Goal: Task Accomplishment & Management: Manage account settings

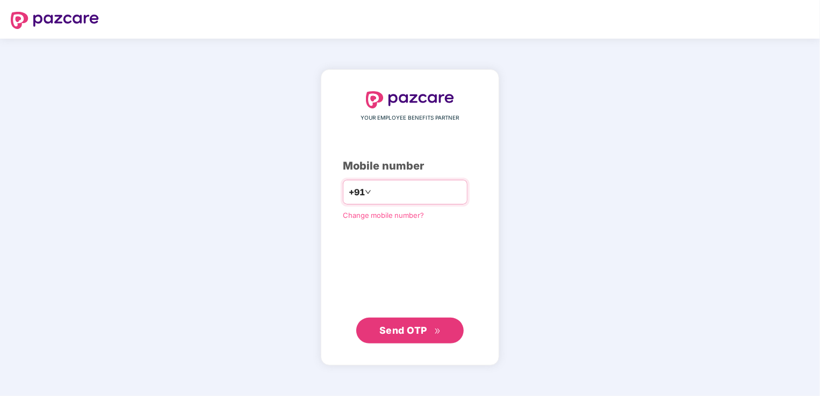
type input "**********"
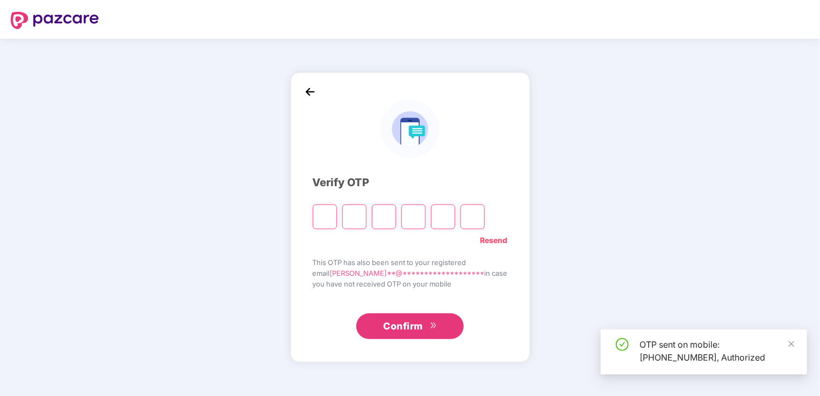
click at [337, 220] on input "Please enter verification code. Digit 1" at bounding box center [325, 217] width 24 height 25
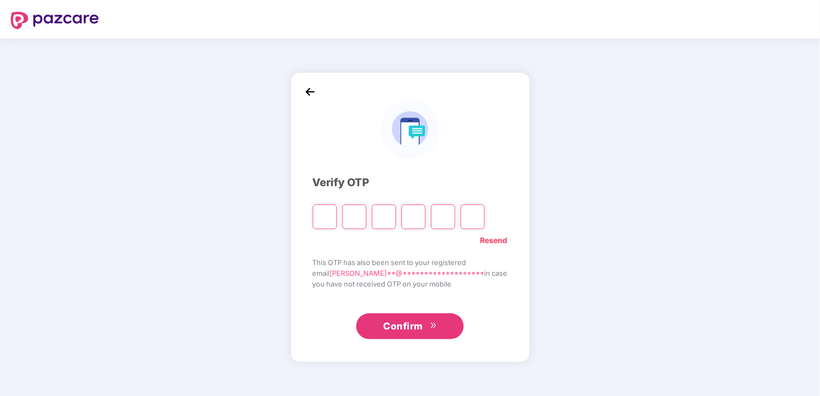
click at [327, 217] on input "Please enter verification code. Digit 1" at bounding box center [325, 217] width 24 height 25
type input "*"
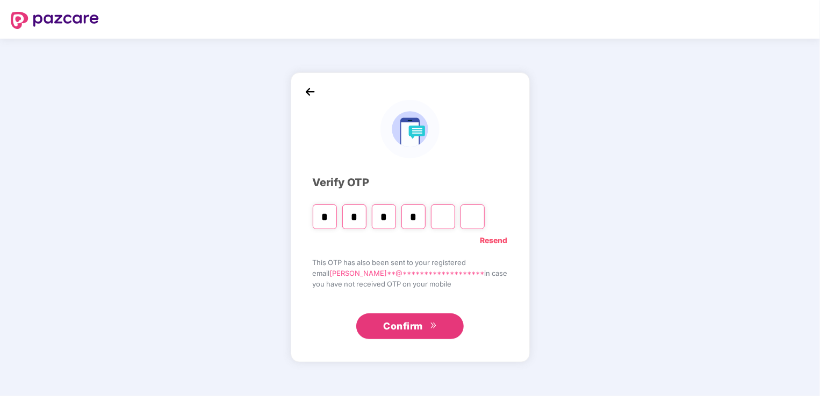
type input "*"
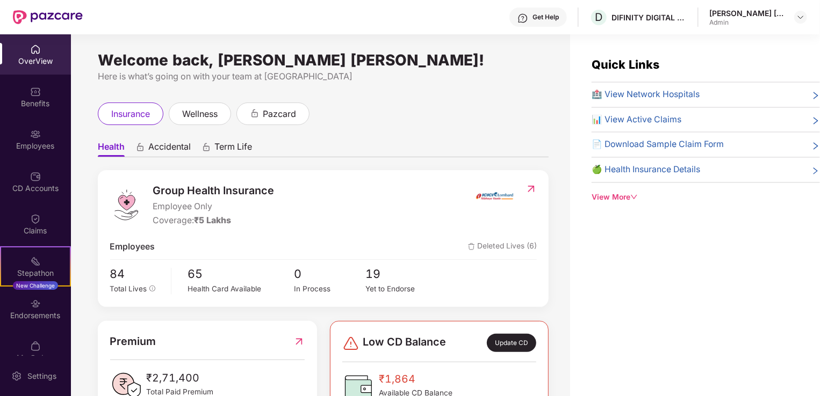
scroll to position [17, 0]
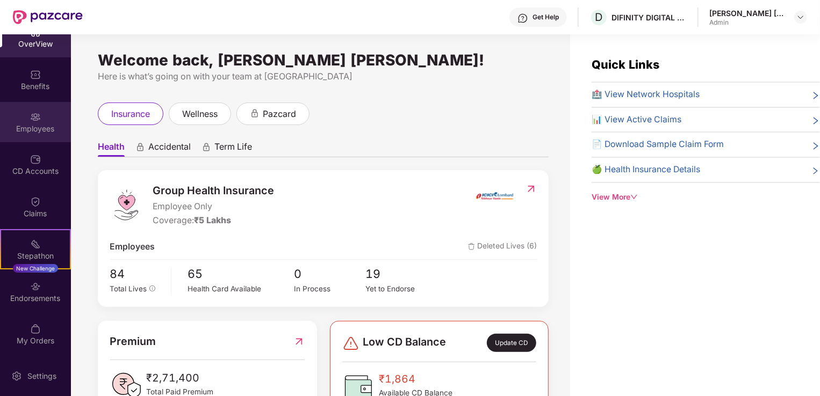
click at [43, 129] on div "Employees" at bounding box center [35, 129] width 71 height 11
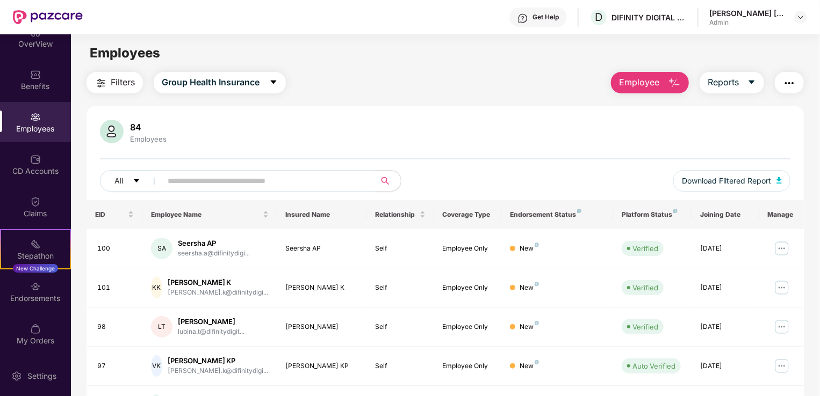
click at [628, 80] on span "Employee" at bounding box center [639, 82] width 40 height 13
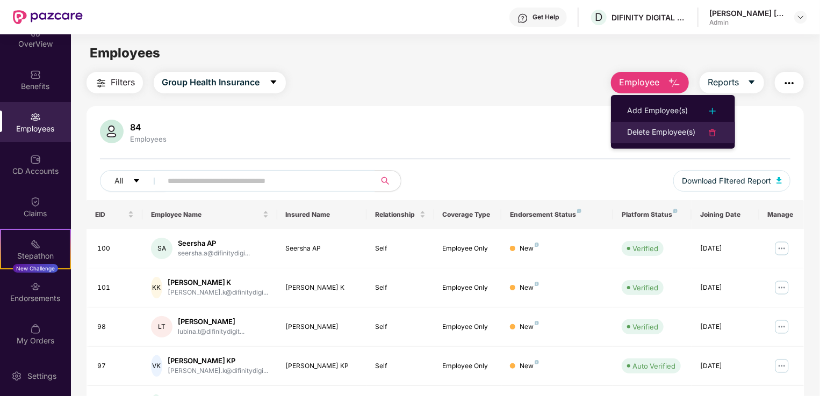
click at [630, 130] on div "Delete Employee(s)" at bounding box center [661, 132] width 68 height 13
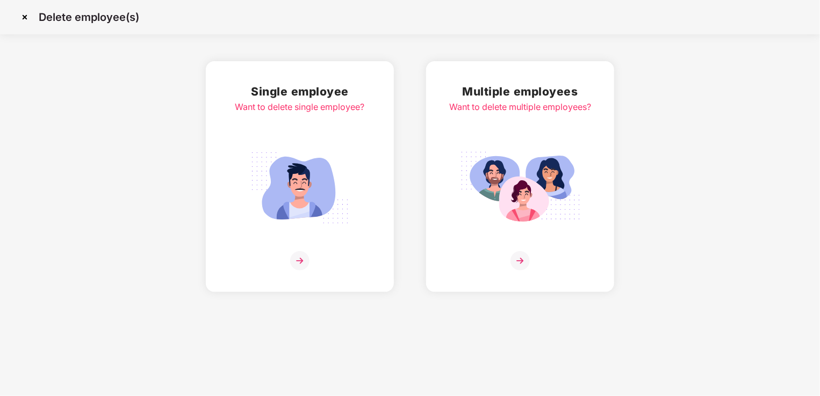
click at [301, 208] on img at bounding box center [300, 188] width 120 height 84
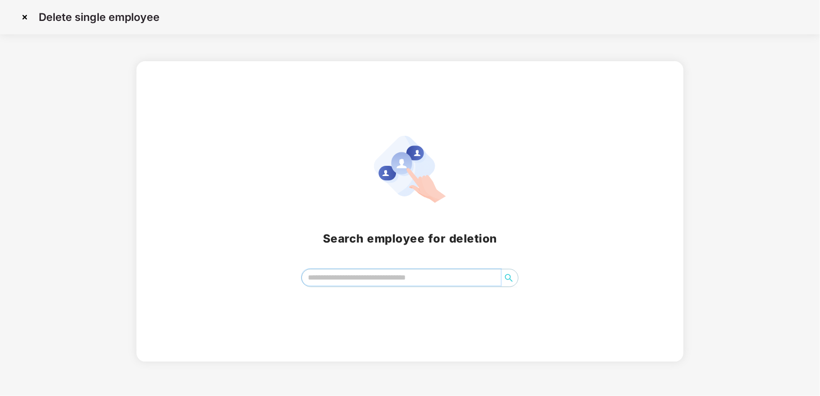
click at [340, 282] on input "search" at bounding box center [401, 278] width 199 height 16
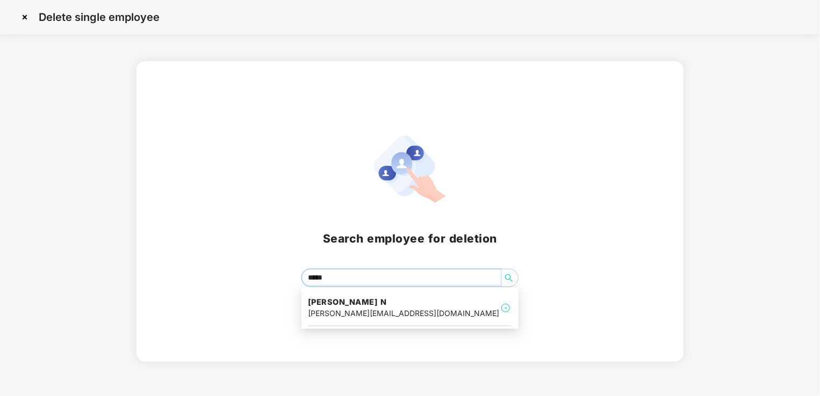
type input "******"
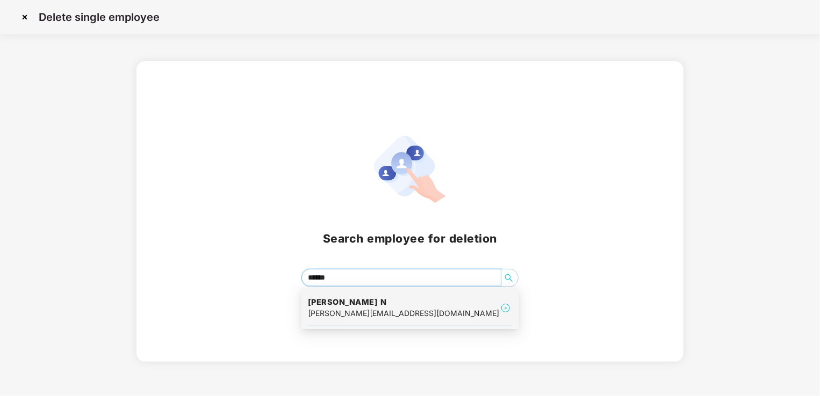
click at [346, 315] on div "[PERSON_NAME][EMAIL_ADDRESS][DOMAIN_NAME]" at bounding box center [403, 314] width 191 height 12
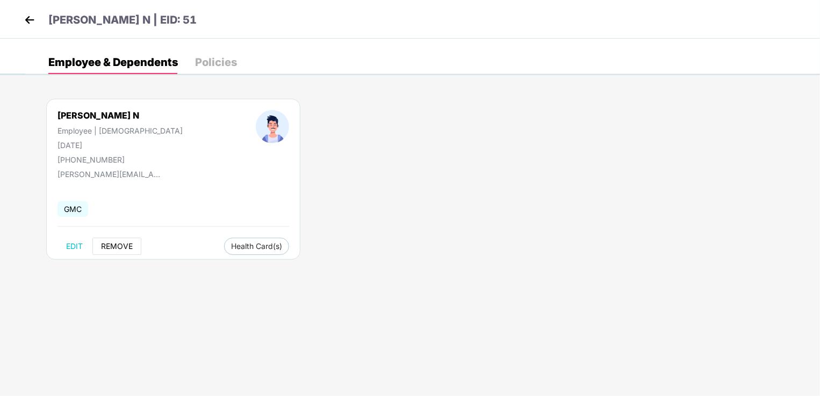
click at [114, 246] on span "REMOVE" at bounding box center [117, 246] width 32 height 9
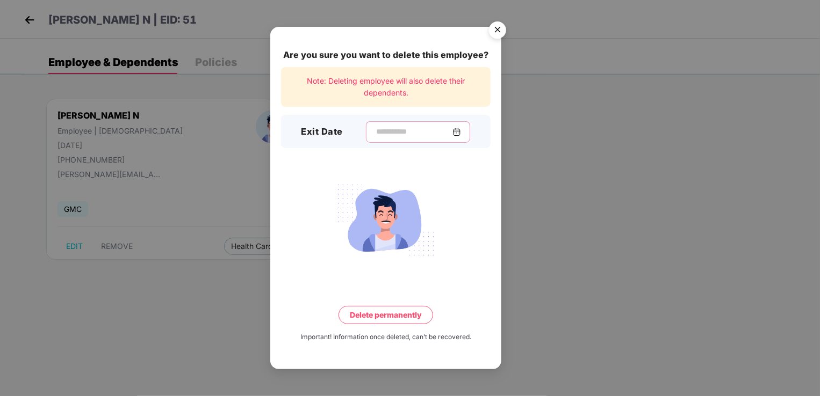
click at [375, 128] on input at bounding box center [413, 131] width 77 height 11
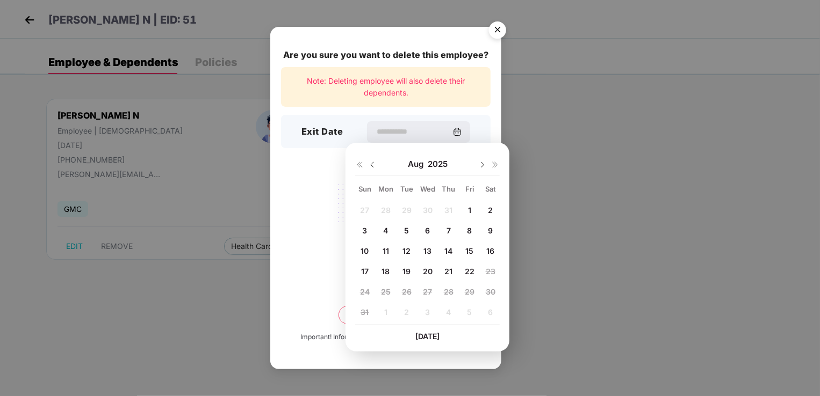
click at [448, 272] on span "21" at bounding box center [448, 271] width 8 height 9
type input "**********"
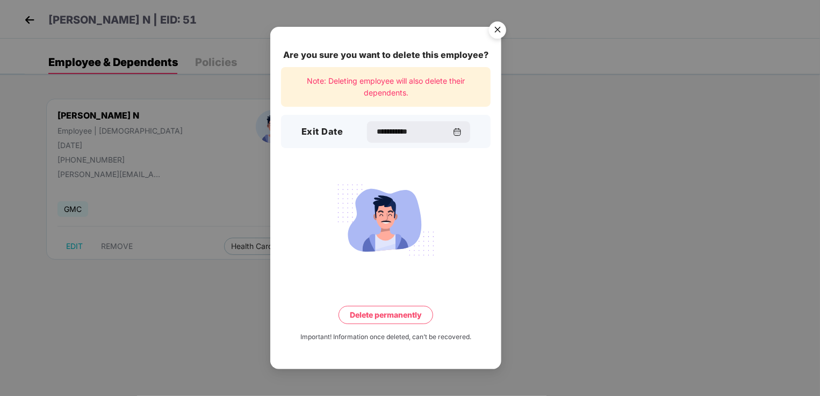
click at [397, 311] on button "Delete permanently" at bounding box center [385, 315] width 95 height 18
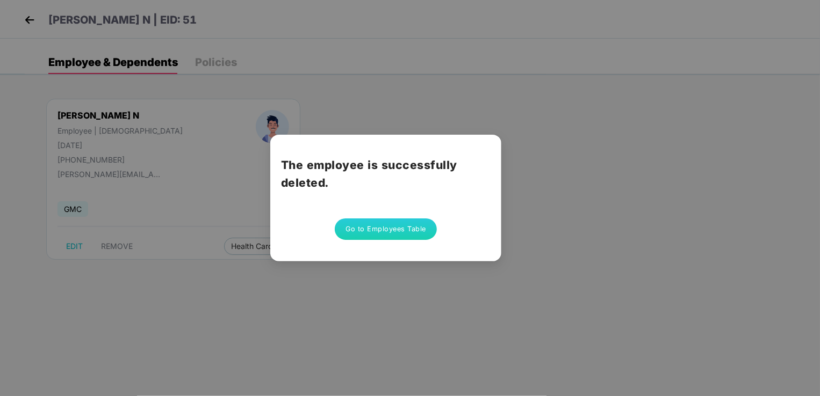
click at [382, 232] on button "Go to Employees Table" at bounding box center [386, 229] width 102 height 21
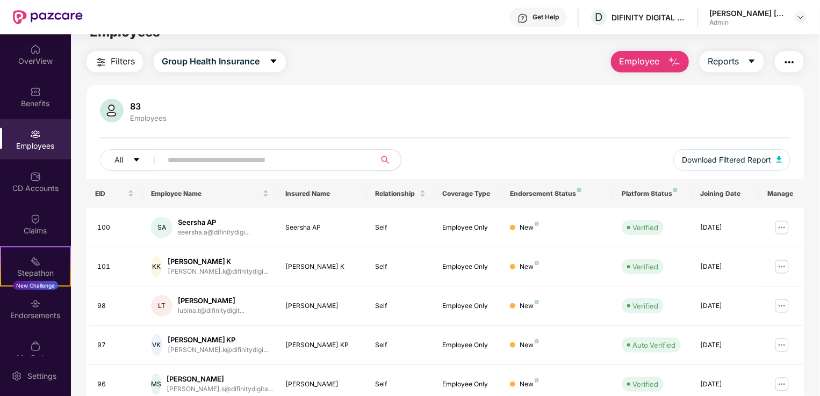
scroll to position [15, 0]
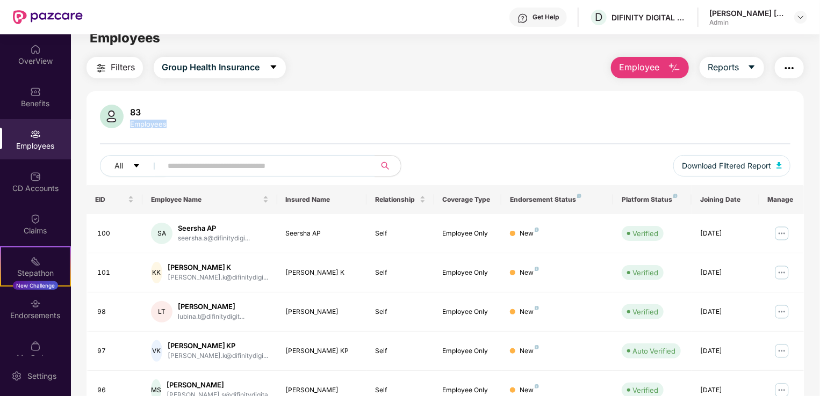
drag, startPoint x: 818, startPoint y: 142, endPoint x: 822, endPoint y: 102, distance: 39.9
click at [819, 102] on html "Get Help D DIFINITY DIGITAL LLP [PERSON_NAME] [PERSON_NAME] Admin OverView Bene…" at bounding box center [410, 198] width 820 height 396
click at [179, 169] on input "text" at bounding box center [264, 166] width 193 height 16
drag, startPoint x: 819, startPoint y: 161, endPoint x: 552, endPoint y: 114, distance: 271.0
click at [552, 114] on div "83 Employees" at bounding box center [445, 118] width 690 height 26
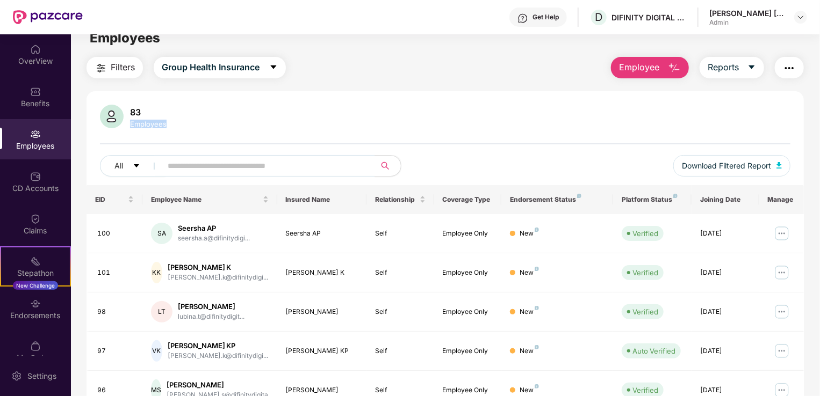
drag, startPoint x: 819, startPoint y: 122, endPoint x: 548, endPoint y: 97, distance: 271.9
click at [548, 97] on div "Filters Group Health Insurance Employee Reports 83 Employees All Download Filte…" at bounding box center [445, 351] width 748 height 588
drag, startPoint x: 548, startPoint y: 97, endPoint x: 493, endPoint y: 117, distance: 58.5
click at [493, 117] on div "83 Employees" at bounding box center [445, 118] width 690 height 26
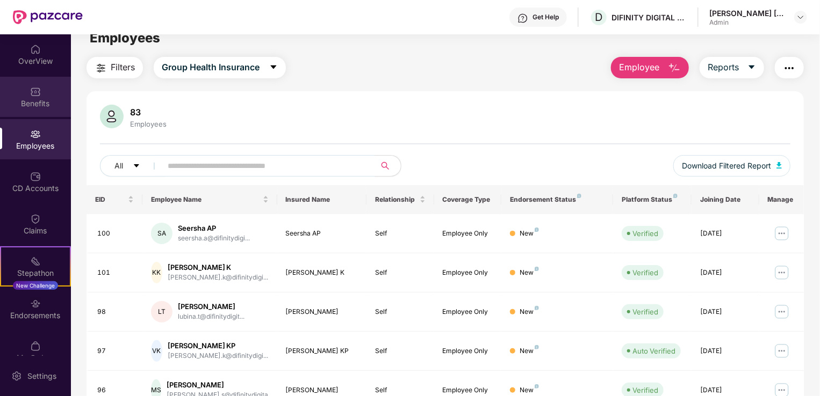
click at [24, 96] on div "Benefits" at bounding box center [35, 97] width 71 height 40
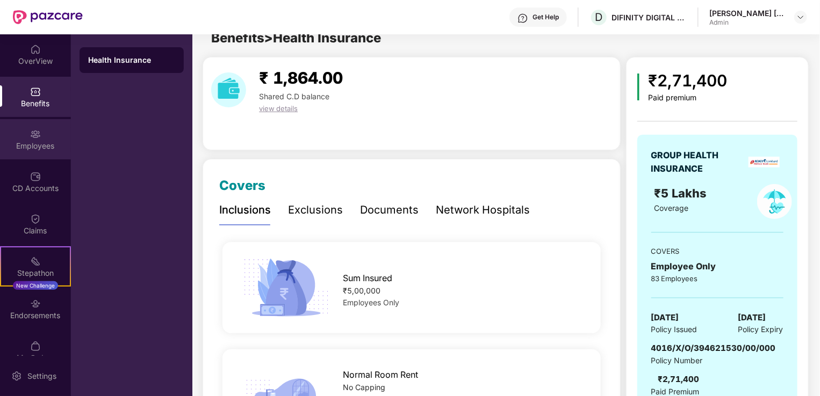
click at [29, 151] on div "Employees" at bounding box center [35, 139] width 71 height 40
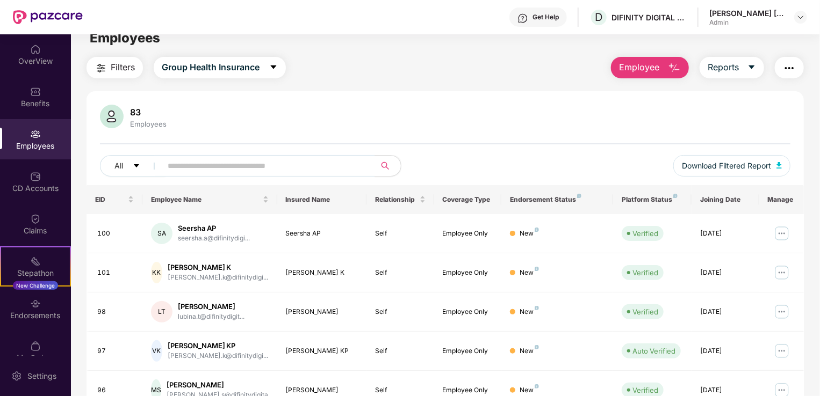
click at [816, 111] on div "Filters Group Health Insurance Employee Reports 83 Employees All Download Filte…" at bounding box center [445, 351] width 748 height 588
